Goal: Task Accomplishment & Management: Manage account settings

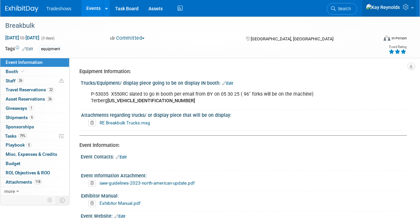
click at [408, 5] on icon at bounding box center [407, 7] width 8 height 6
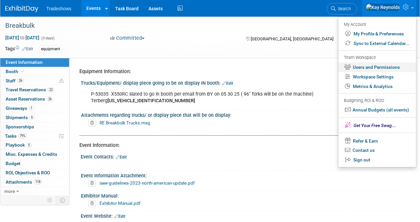
click at [370, 69] on link "Users and Permissions" at bounding box center [377, 68] width 78 height 10
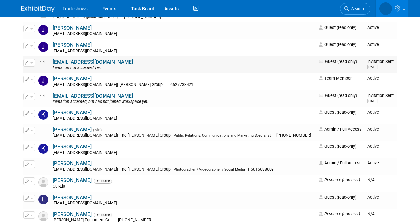
scroll to position [860, 0]
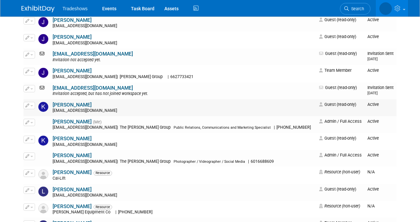
click at [76, 106] on link "[PERSON_NAME]" at bounding box center [72, 105] width 39 height 6
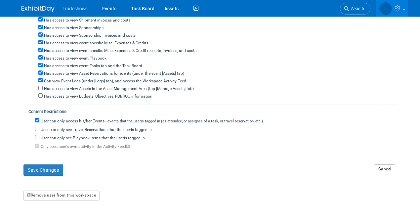
scroll to position [210, 0]
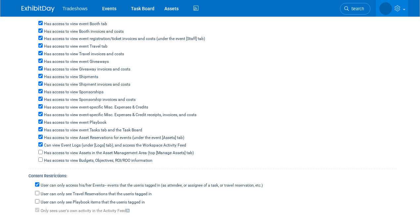
click at [65, 9] on span "Tradeshows" at bounding box center [75, 8] width 25 height 5
click at [80, 10] on span "Tradeshows" at bounding box center [75, 8] width 25 height 5
click at [360, 11] on span "Search" at bounding box center [356, 8] width 15 height 5
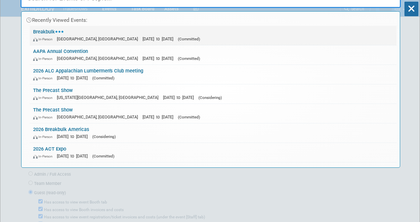
scroll to position [0, 0]
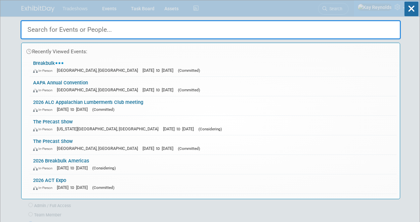
click at [400, 7] on div "Recently Viewed Events: Breakbulk In-Person" at bounding box center [211, 99] width 380 height 199
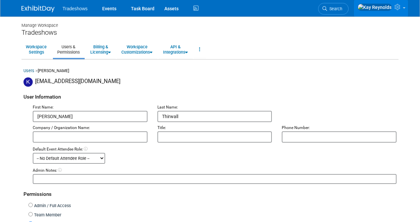
click at [396, 10] on icon at bounding box center [399, 7] width 8 height 6
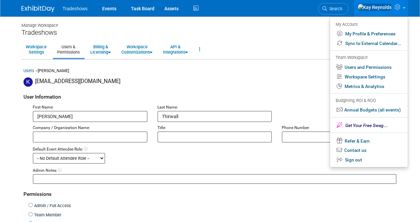
click at [405, 9] on span at bounding box center [404, 7] width 3 height 1
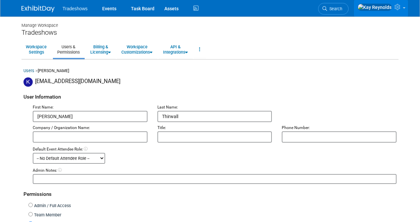
click at [403, 10] on link at bounding box center [381, 8] width 54 height 17
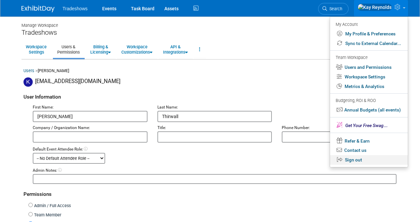
click at [345, 159] on link "Sign out" at bounding box center [369, 160] width 78 height 10
